Goal: Task Accomplishment & Management: Use online tool/utility

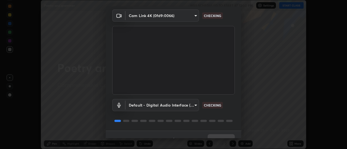
scroll to position [28, 0]
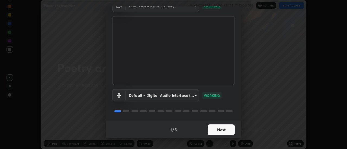
click at [230, 129] on button "Next" at bounding box center [221, 130] width 27 height 11
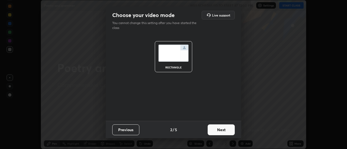
scroll to position [0, 0]
click at [231, 129] on button "Next" at bounding box center [221, 130] width 27 height 11
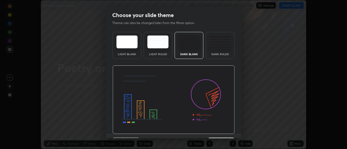
scroll to position [13, 0]
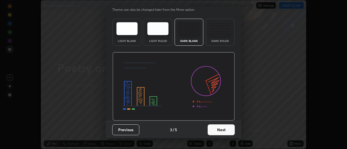
click at [233, 128] on button "Next" at bounding box center [221, 130] width 27 height 11
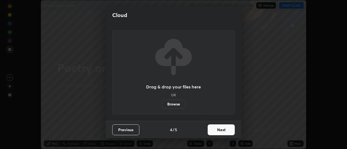
click at [232, 129] on button "Next" at bounding box center [221, 130] width 27 height 11
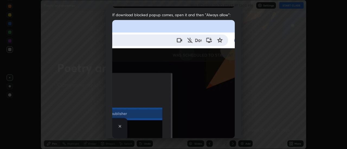
scroll to position [139, 0]
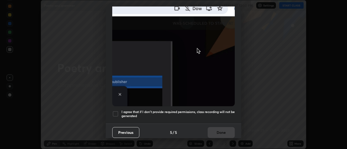
click at [231, 110] on h5 "I agree that if I don't provide required permissions, class recording will not …" at bounding box center [177, 114] width 113 height 8
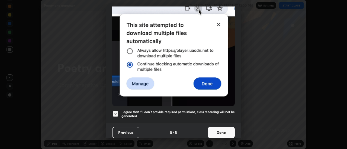
click at [228, 128] on button "Done" at bounding box center [221, 132] width 27 height 11
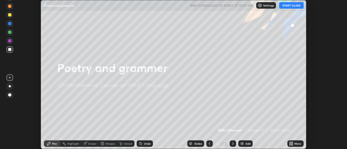
click at [295, 144] on div "More" at bounding box center [298, 144] width 7 height 3
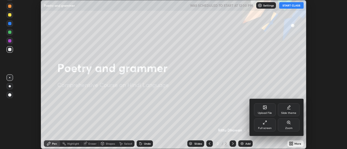
click at [296, 110] on div "Slide theme" at bounding box center [289, 110] width 22 height 13
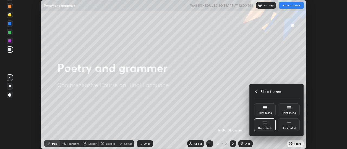
click at [287, 111] on div "Light Ruled" at bounding box center [289, 110] width 22 height 13
click at [249, 144] on div at bounding box center [173, 74] width 347 height 149
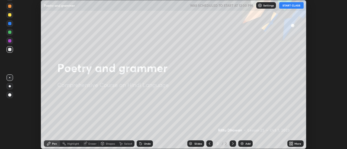
click at [248, 144] on div "Upload File Slide theme Full screen Zoom Slide theme Light Blank Light Ruled Da…" at bounding box center [173, 74] width 347 height 149
click at [247, 144] on div "Add" at bounding box center [247, 144] width 5 height 3
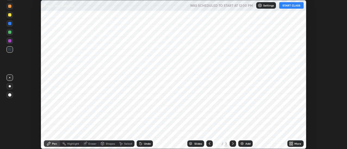
click at [293, 4] on button "START CLASS" at bounding box center [291, 5] width 24 height 7
